Goal: Task Accomplishment & Management: Complete application form

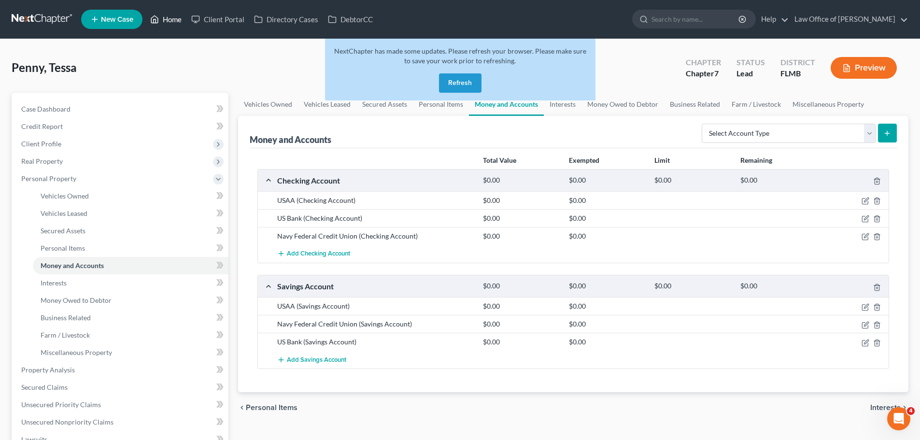
click at [168, 20] on link "Home" at bounding box center [165, 19] width 41 height 17
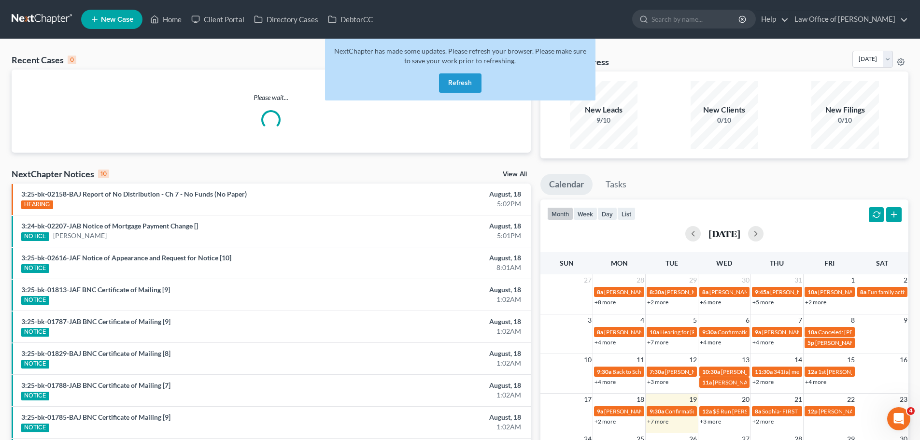
click at [462, 88] on button "Refresh" at bounding box center [460, 82] width 43 height 19
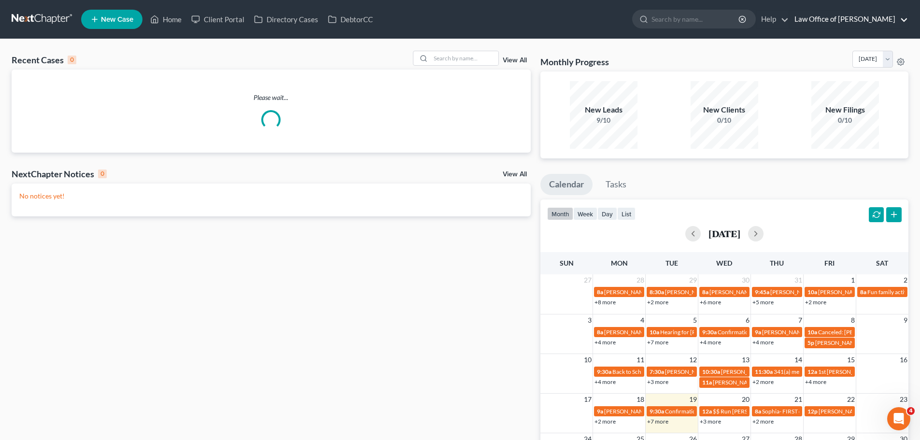
click at [879, 20] on link "Law Office of [PERSON_NAME]" at bounding box center [849, 19] width 118 height 17
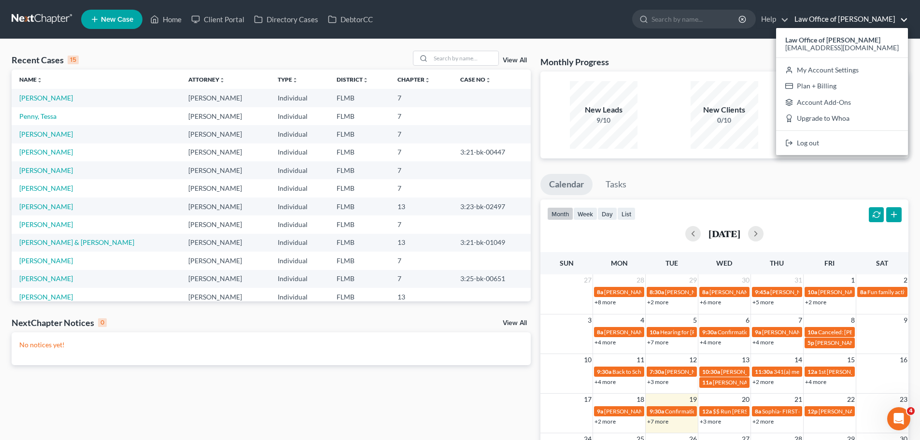
click at [879, 20] on link "Law Office of [PERSON_NAME]" at bounding box center [849, 19] width 118 height 17
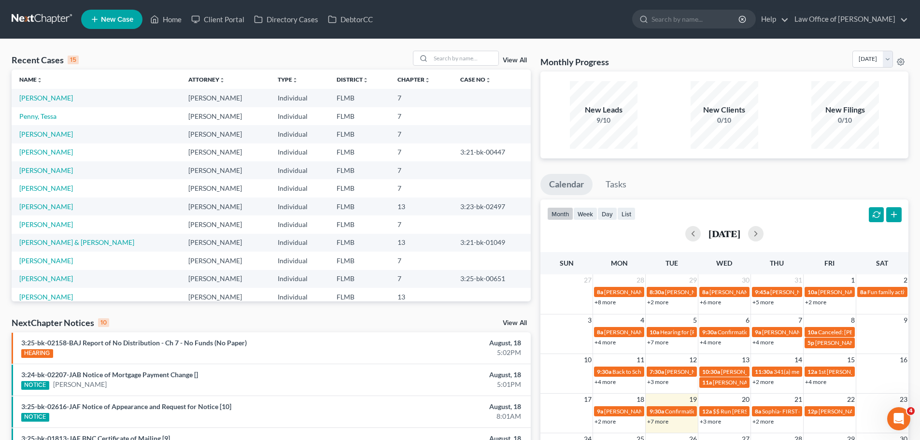
click at [589, 221] on div "month week day list" at bounding box center [591, 214] width 88 height 15
click at [588, 215] on button "week" at bounding box center [585, 213] width 24 height 13
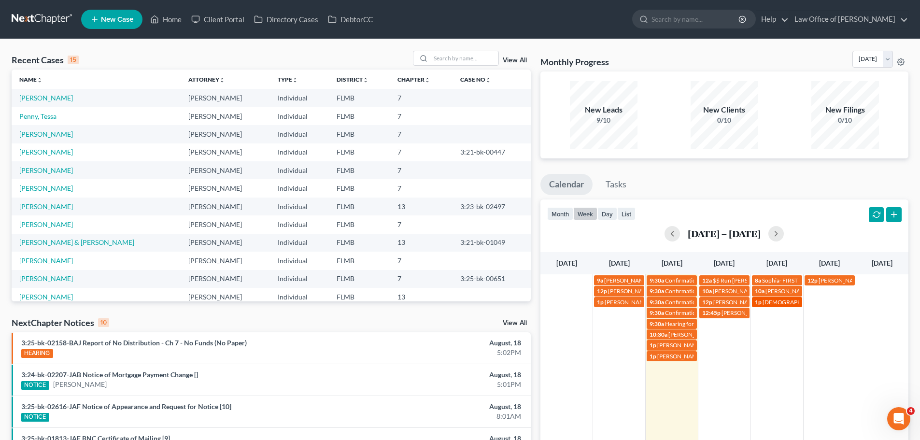
click at [784, 305] on span "Cristie Dinges" at bounding box center [817, 302] width 109 height 7
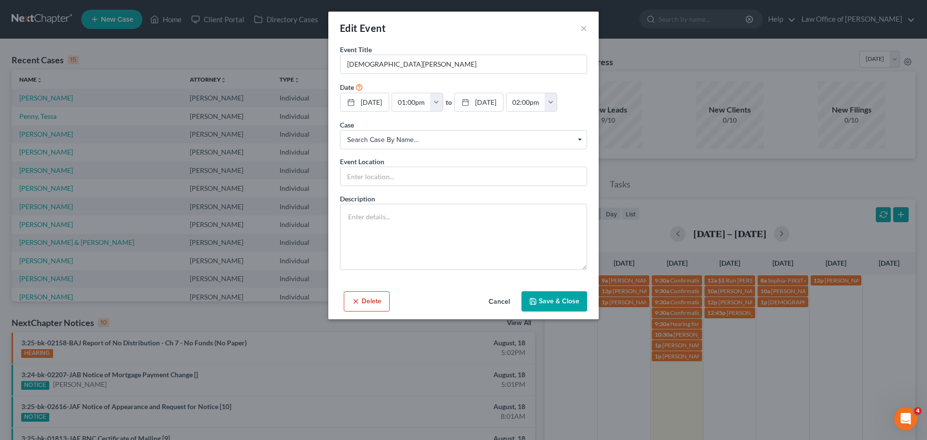
click at [589, 31] on div "Edit Event ×" at bounding box center [463, 28] width 271 height 33
click at [584, 29] on button "×" at bounding box center [584, 28] width 7 height 12
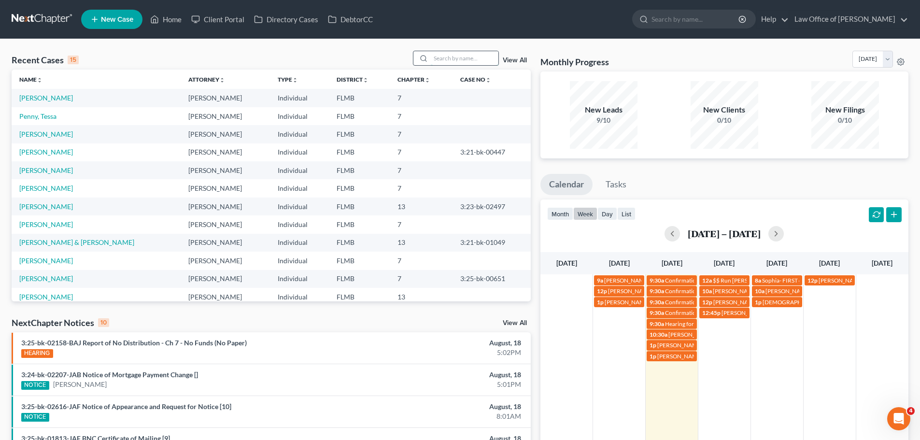
click at [440, 57] on input "search" at bounding box center [465, 58] width 68 height 14
type input "scott"
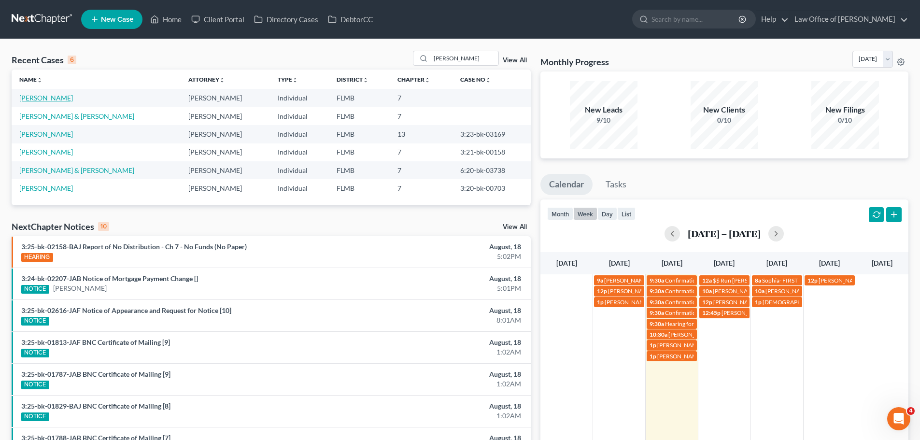
click at [34, 100] on link "[PERSON_NAME]" at bounding box center [46, 98] width 54 height 8
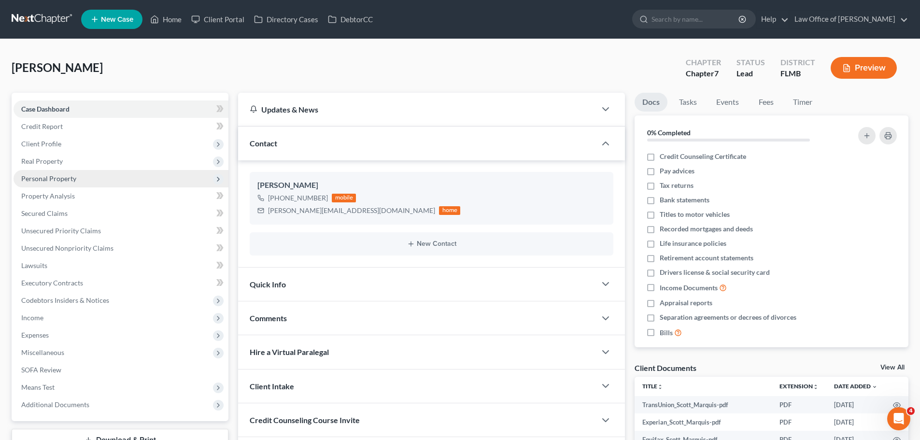
click at [92, 182] on span "Personal Property" at bounding box center [121, 178] width 215 height 17
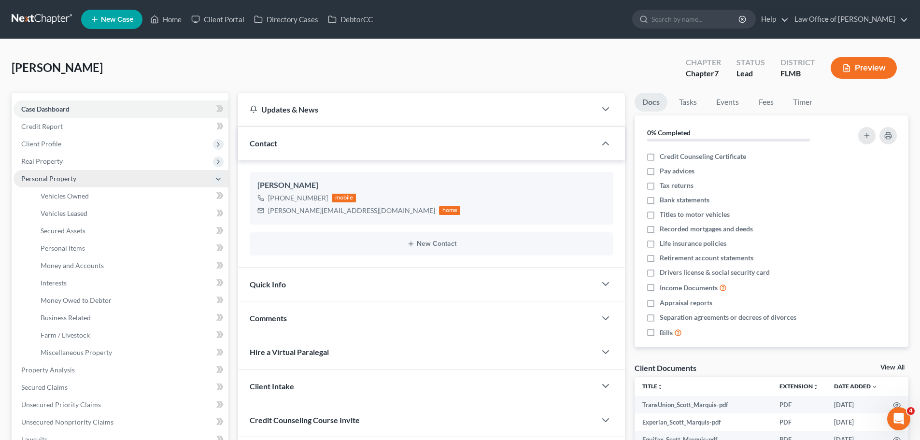
click at [79, 183] on span "Personal Property" at bounding box center [121, 178] width 215 height 17
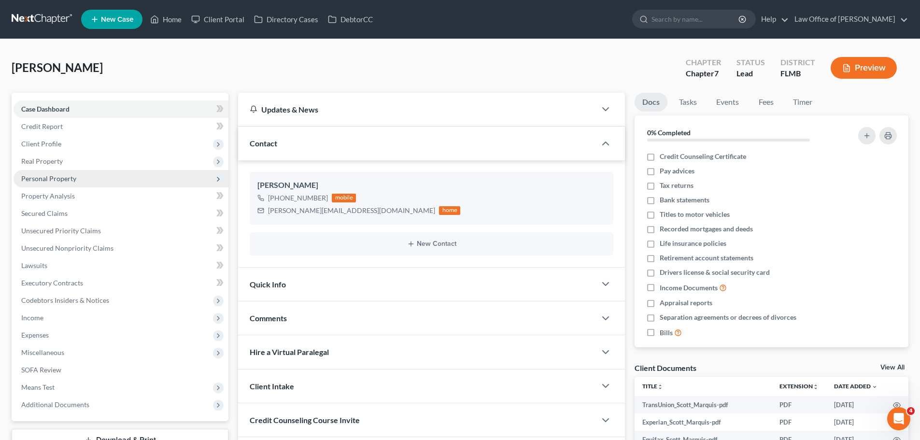
click at [68, 185] on span "Personal Property" at bounding box center [121, 178] width 215 height 17
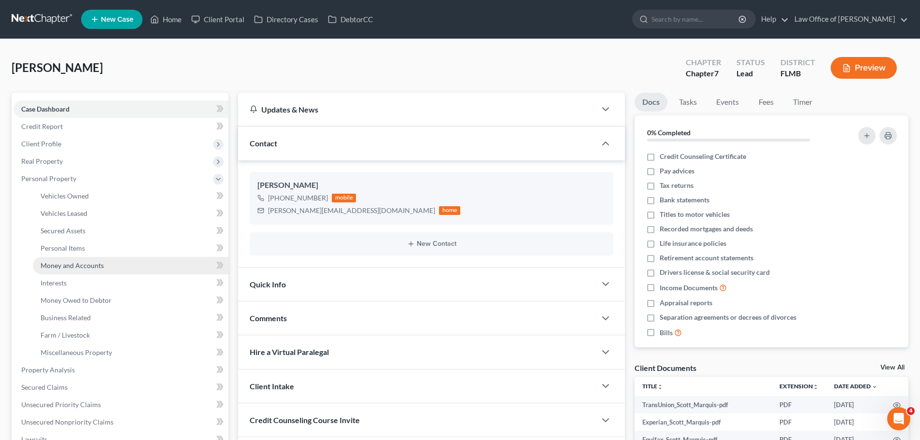
click at [87, 257] on link "Money and Accounts" at bounding box center [131, 265] width 196 height 17
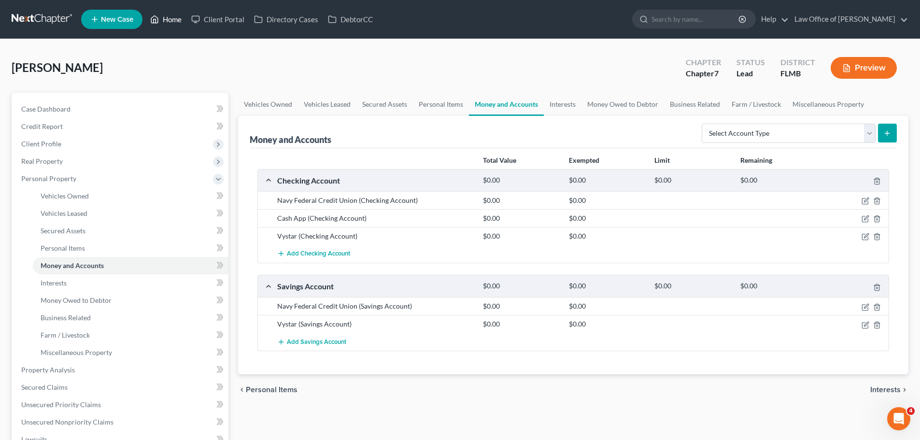
click at [155, 19] on polyline at bounding box center [155, 21] width 2 height 4
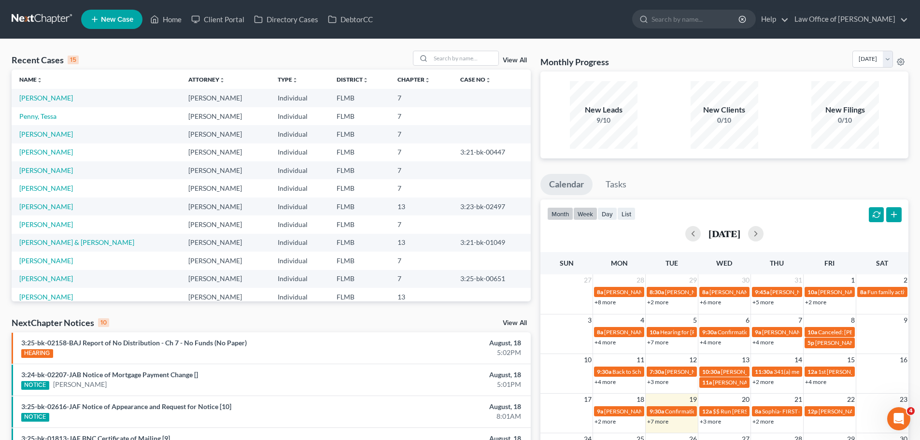
click at [588, 218] on button "week" at bounding box center [585, 213] width 24 height 13
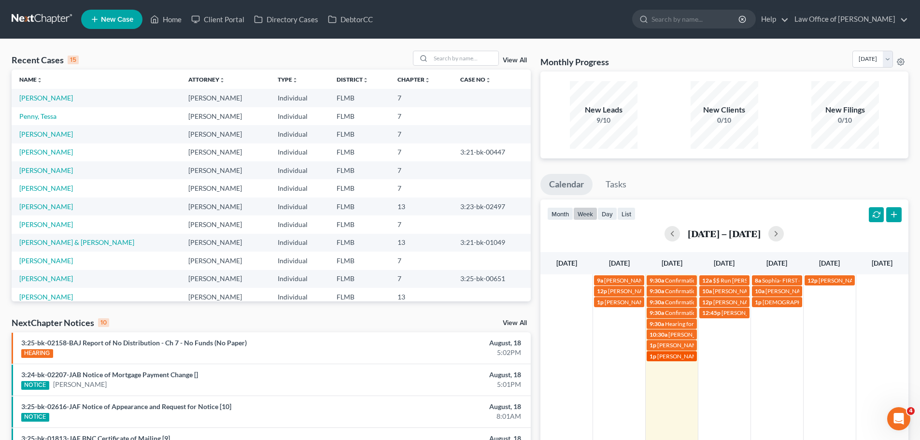
click at [673, 359] on span "Landon Mick" at bounding box center [679, 356] width 45 height 7
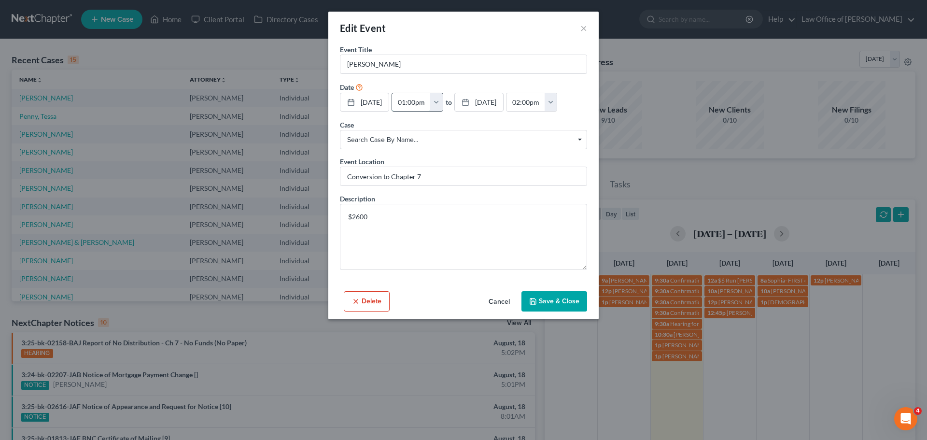
click at [422, 104] on input "01:00pm" at bounding box center [411, 102] width 39 height 18
drag, startPoint x: 440, startPoint y: 103, endPoint x: 388, endPoint y: 103, distance: 51.7
click at [388, 103] on div "8/19/2025 close Date 8/19/2025 Time 12:00 AM chevron_left August 2025 chevron_r…" at bounding box center [463, 103] width 247 height 20
type input "3"
type input "01:00am"
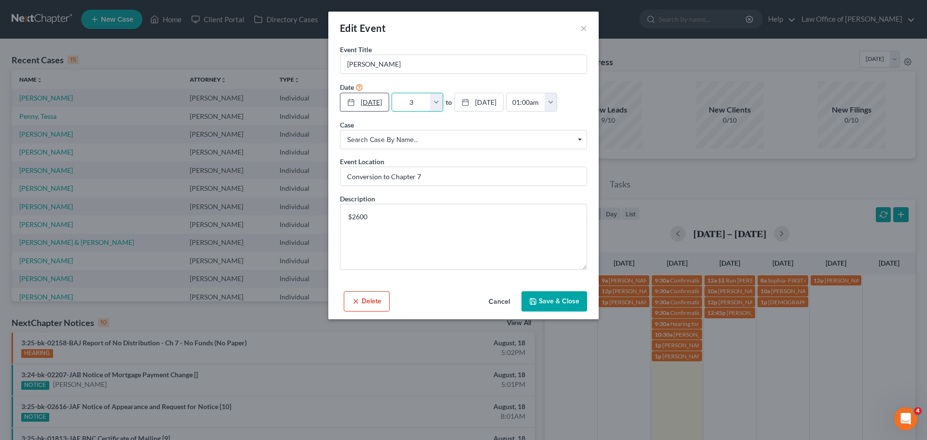
type input "3:"
type input "04:00am"
type input "3:0"
type input "01:00am"
type input "3:00"
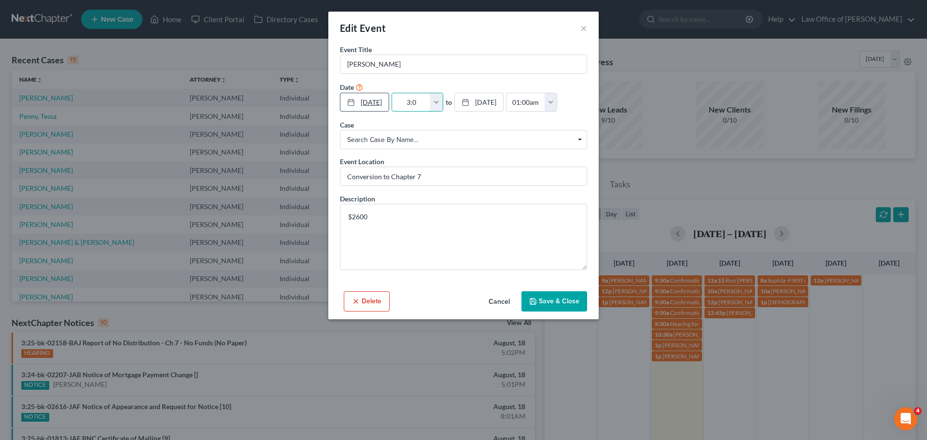
type input "04:00am"
type input "3:00p"
type input "01:00am"
type input "3:00pm"
type input "04:00pm"
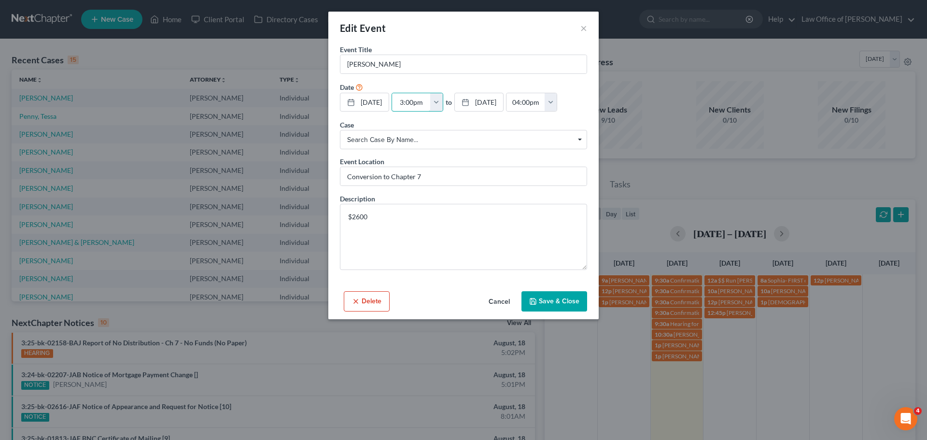
type input "3:00pm"
click at [567, 301] on button "Save & Close" at bounding box center [555, 301] width 66 height 20
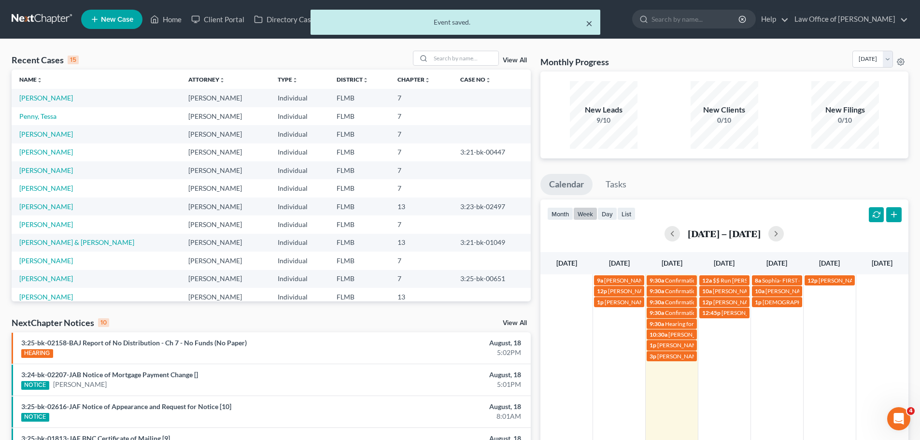
click at [591, 26] on button "×" at bounding box center [589, 23] width 7 height 12
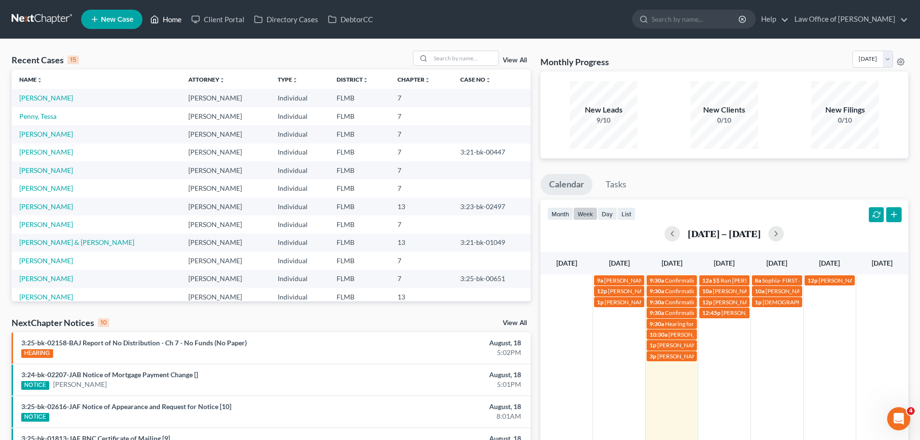
click at [166, 18] on link "Home" at bounding box center [165, 19] width 41 height 17
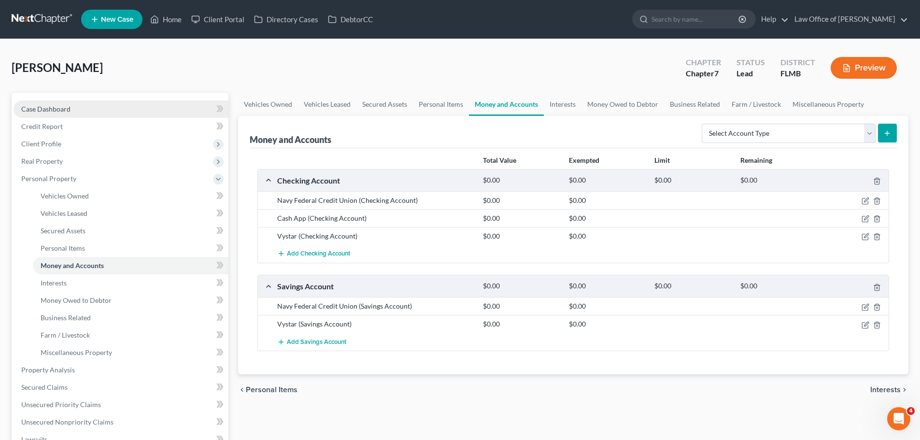
click at [49, 105] on span "Case Dashboard" at bounding box center [45, 109] width 49 height 8
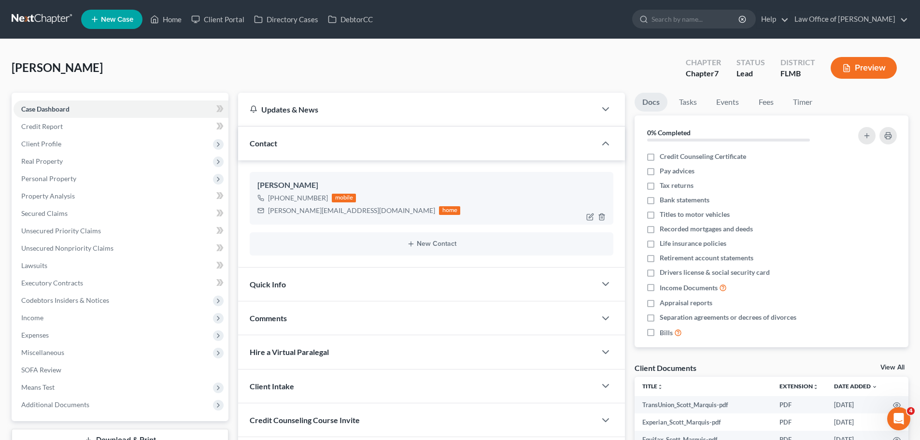
drag, startPoint x: 296, startPoint y: 207, endPoint x: 310, endPoint y: 209, distance: 14.2
click at [296, 207] on div "[PERSON_NAME][EMAIL_ADDRESS][DOMAIN_NAME]" at bounding box center [351, 211] width 167 height 10
drag, startPoint x: 347, startPoint y: 212, endPoint x: 270, endPoint y: 210, distance: 77.3
click at [270, 210] on div "[PERSON_NAME][EMAIL_ADDRESS][DOMAIN_NAME]" at bounding box center [351, 211] width 167 height 10
copy div "[PERSON_NAME][EMAIL_ADDRESS][DOMAIN_NAME]"
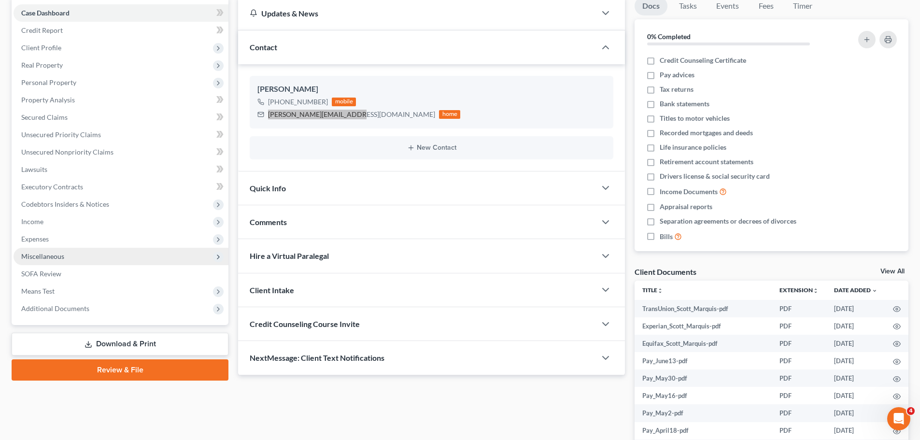
scroll to position [97, 0]
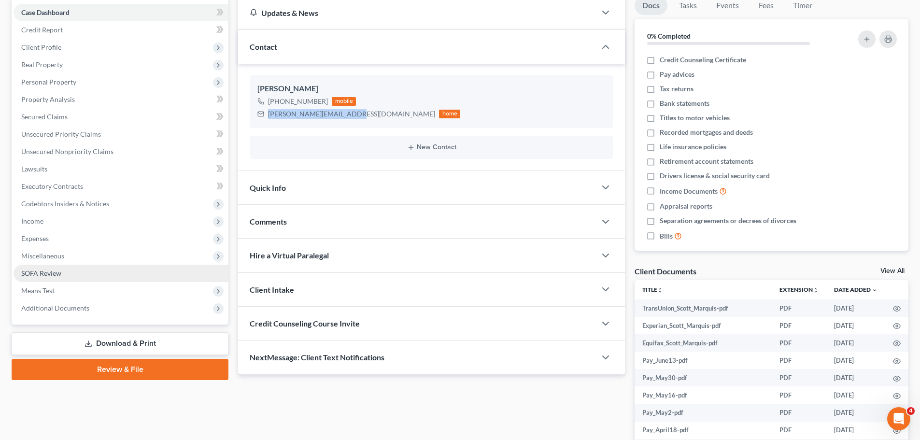
click at [70, 270] on link "SOFA Review" at bounding box center [121, 273] width 215 height 17
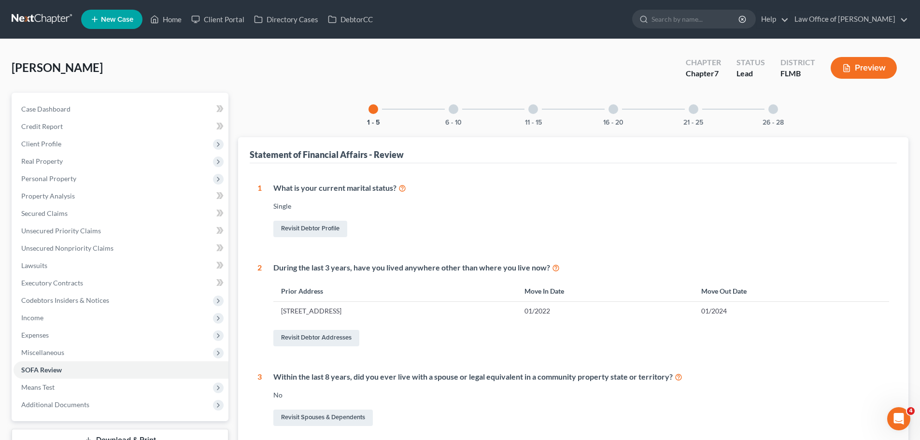
click at [770, 112] on div at bounding box center [774, 109] width 10 height 10
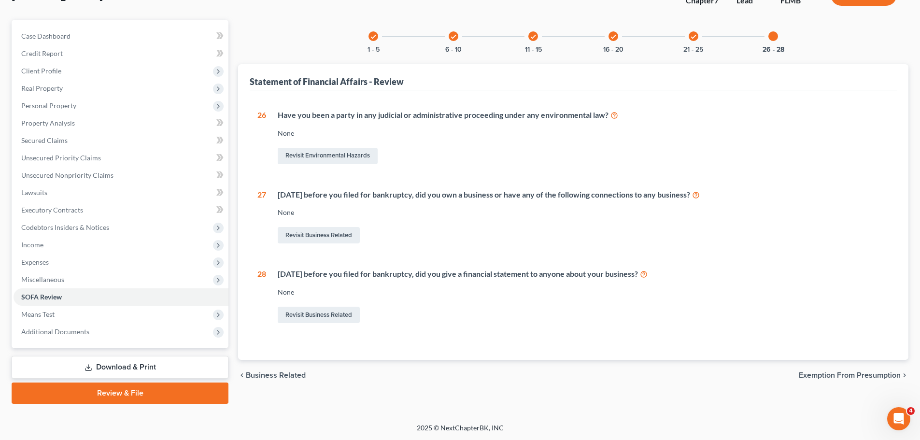
scroll to position [73, 0]
click at [697, 34] on icon "check" at bounding box center [693, 36] width 7 height 7
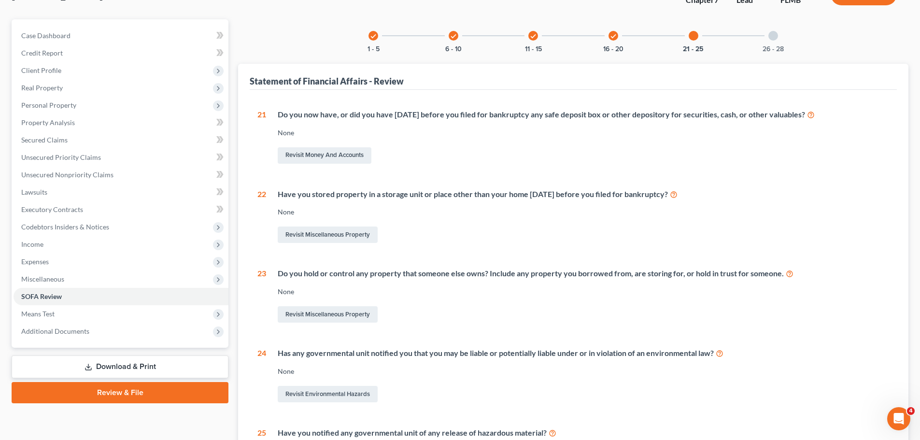
click at [616, 38] on icon "check" at bounding box center [613, 36] width 7 height 7
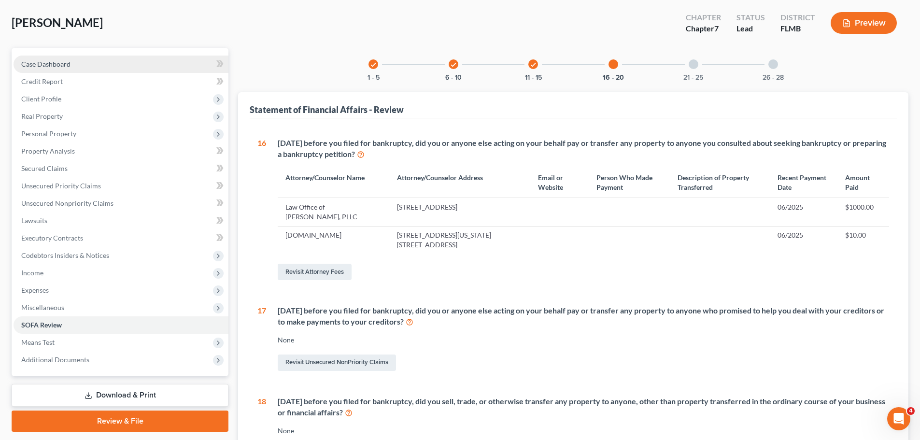
scroll to position [0, 0]
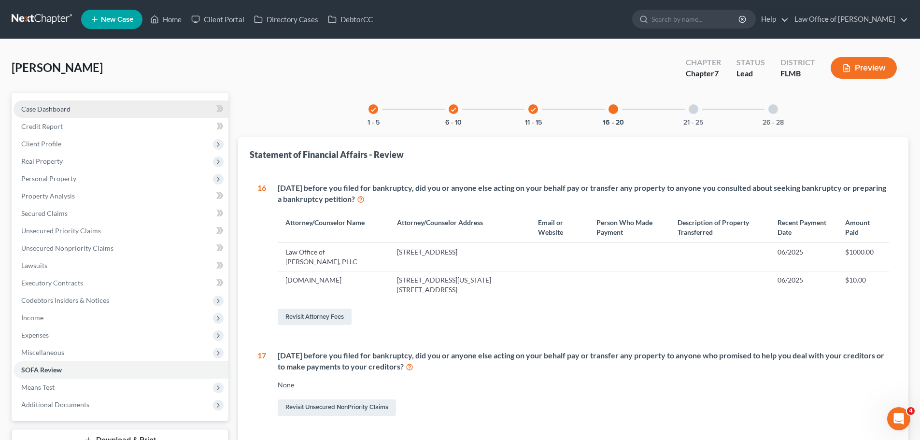
click at [81, 102] on link "Case Dashboard" at bounding box center [121, 108] width 215 height 17
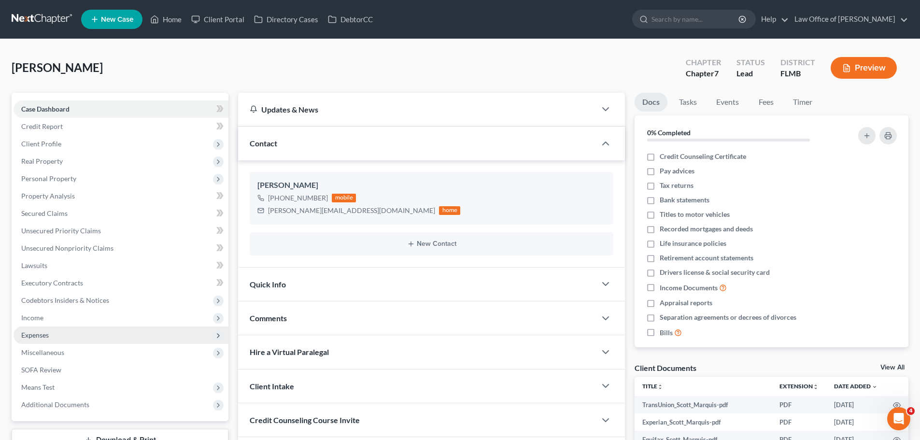
click at [100, 327] on span "Expenses" at bounding box center [121, 335] width 215 height 17
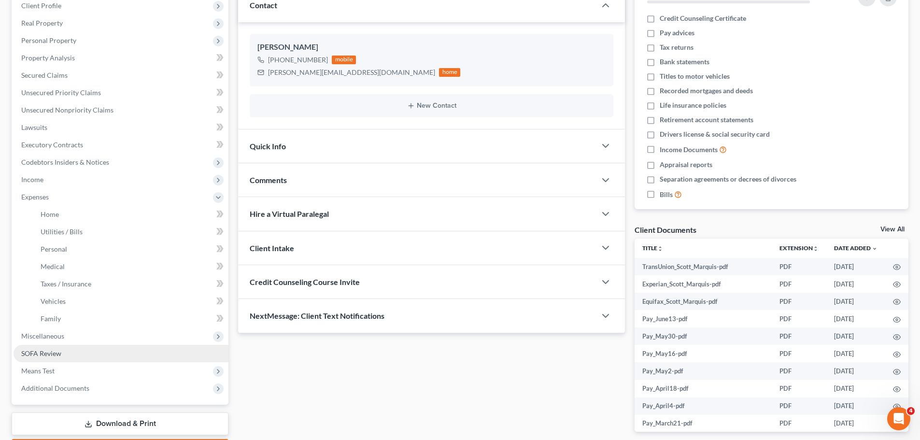
scroll to position [145, 0]
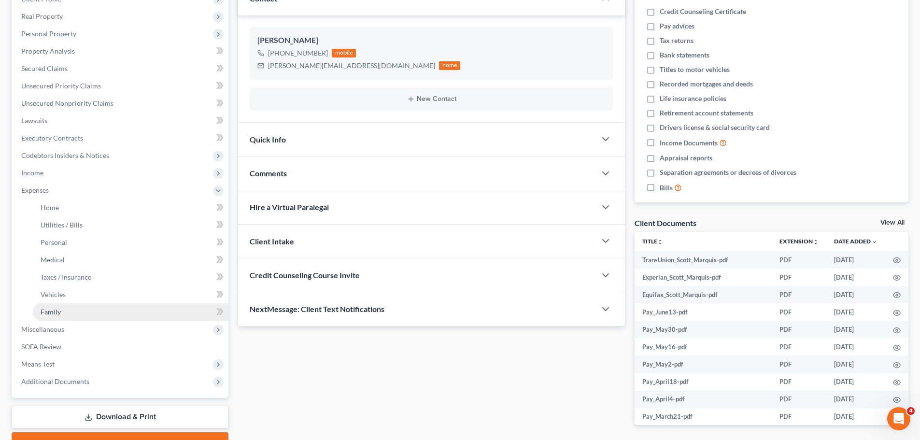
click at [72, 318] on link "Family" at bounding box center [131, 311] width 196 height 17
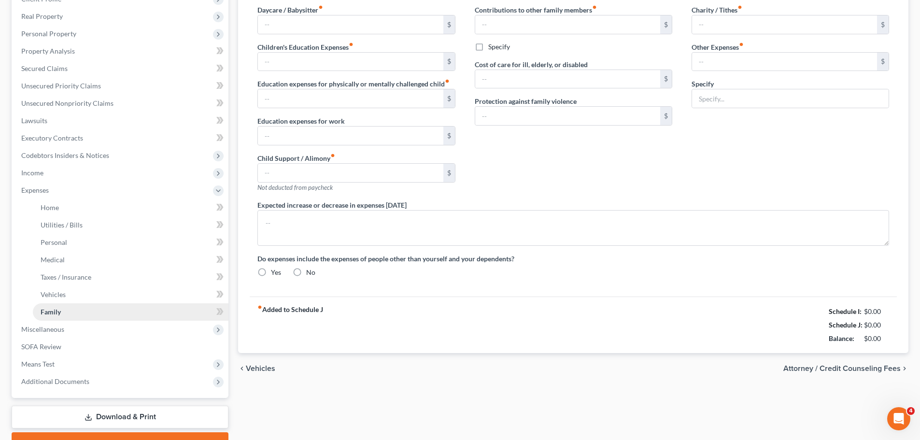
type input "0.00"
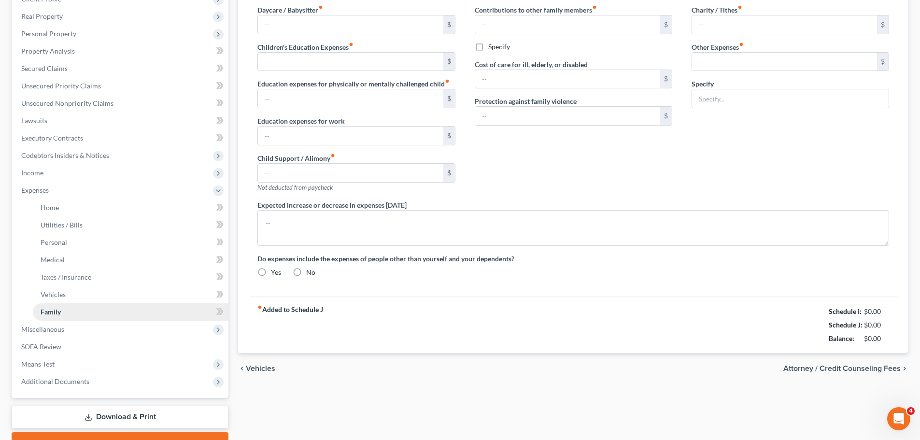
type input "0.00"
type input "20.00"
type input "52.22"
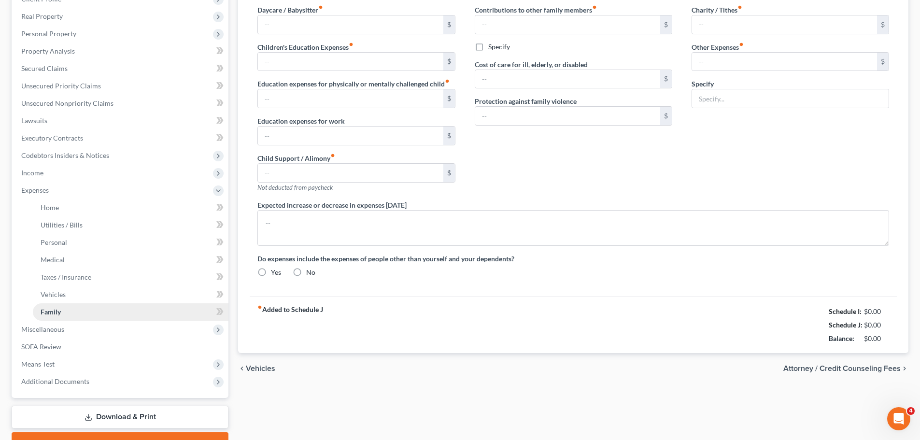
type input "Student Loans"
radio input "true"
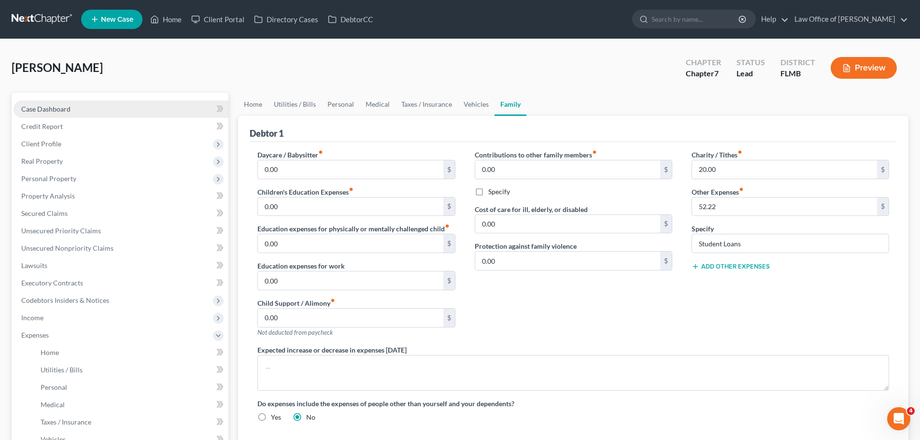
click at [38, 106] on span "Case Dashboard" at bounding box center [45, 109] width 49 height 8
